Goal: Task Accomplishment & Management: Use online tool/utility

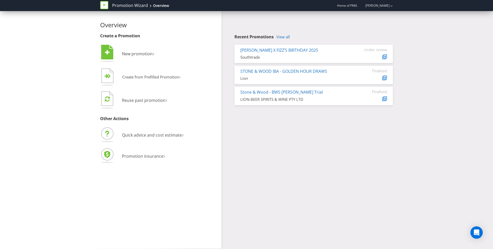
click at [352, 142] on div "Overview Create a Promotion  New promotion ›   Create from Prefilled Promoti…" at bounding box center [246, 129] width 300 height 237
click at [342, 123] on div "Overview Create a Promotion  New promotion ›   Create from Prefilled Promoti…" at bounding box center [246, 129] width 300 height 237
click at [131, 54] on span "New promotion" at bounding box center [137, 54] width 31 height 6
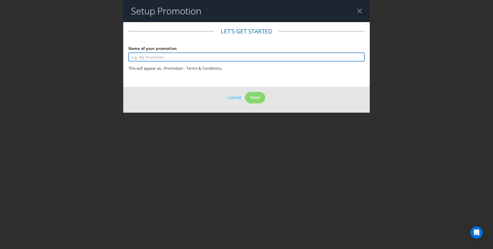
click at [238, 57] on input "text" at bounding box center [246, 56] width 236 height 9
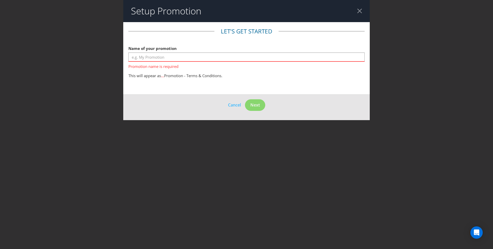
click at [357, 14] on header "Setup Promotion" at bounding box center [246, 11] width 246 height 22
click at [359, 12] on div at bounding box center [359, 10] width 5 height 5
